Goal: Use online tool/utility: Use online tool/utility

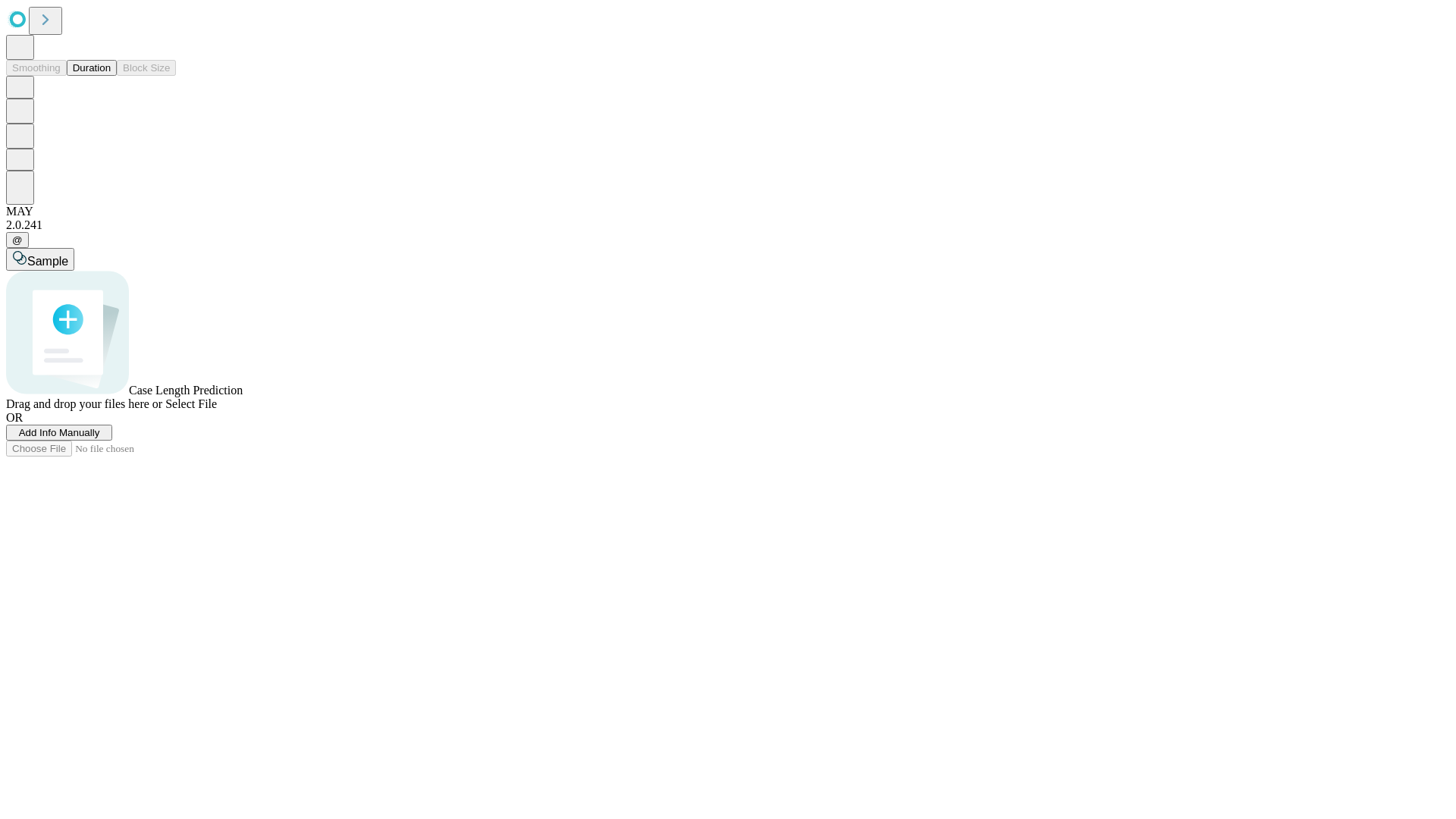
click at [111, 75] on button "Duration" at bounding box center [91, 68] width 50 height 16
click at [68, 255] on span "Sample" at bounding box center [47, 261] width 41 height 13
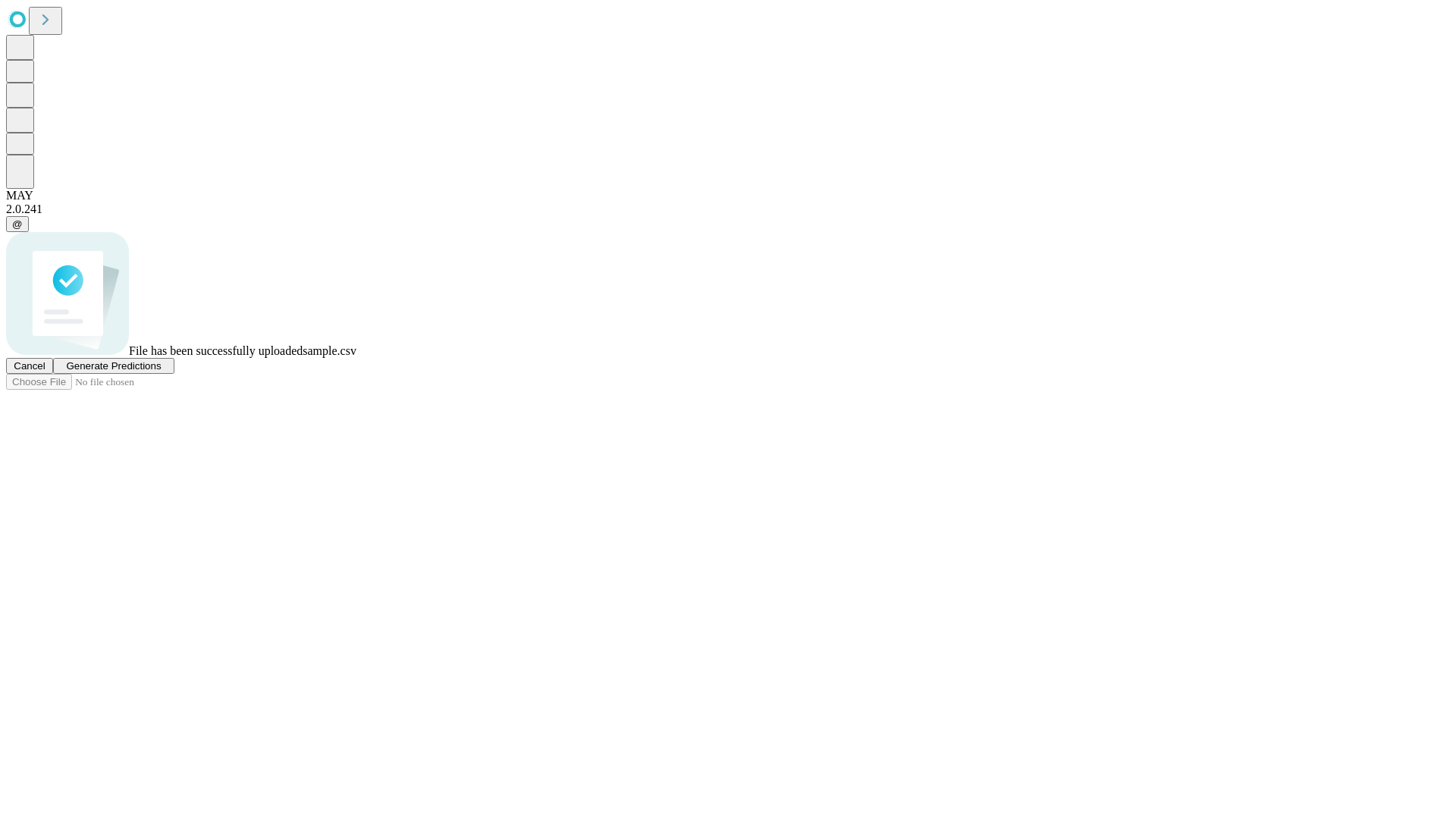
click at [161, 371] on span "Generate Predictions" at bounding box center [113, 365] width 95 height 11
